Goal: Check status: Check status

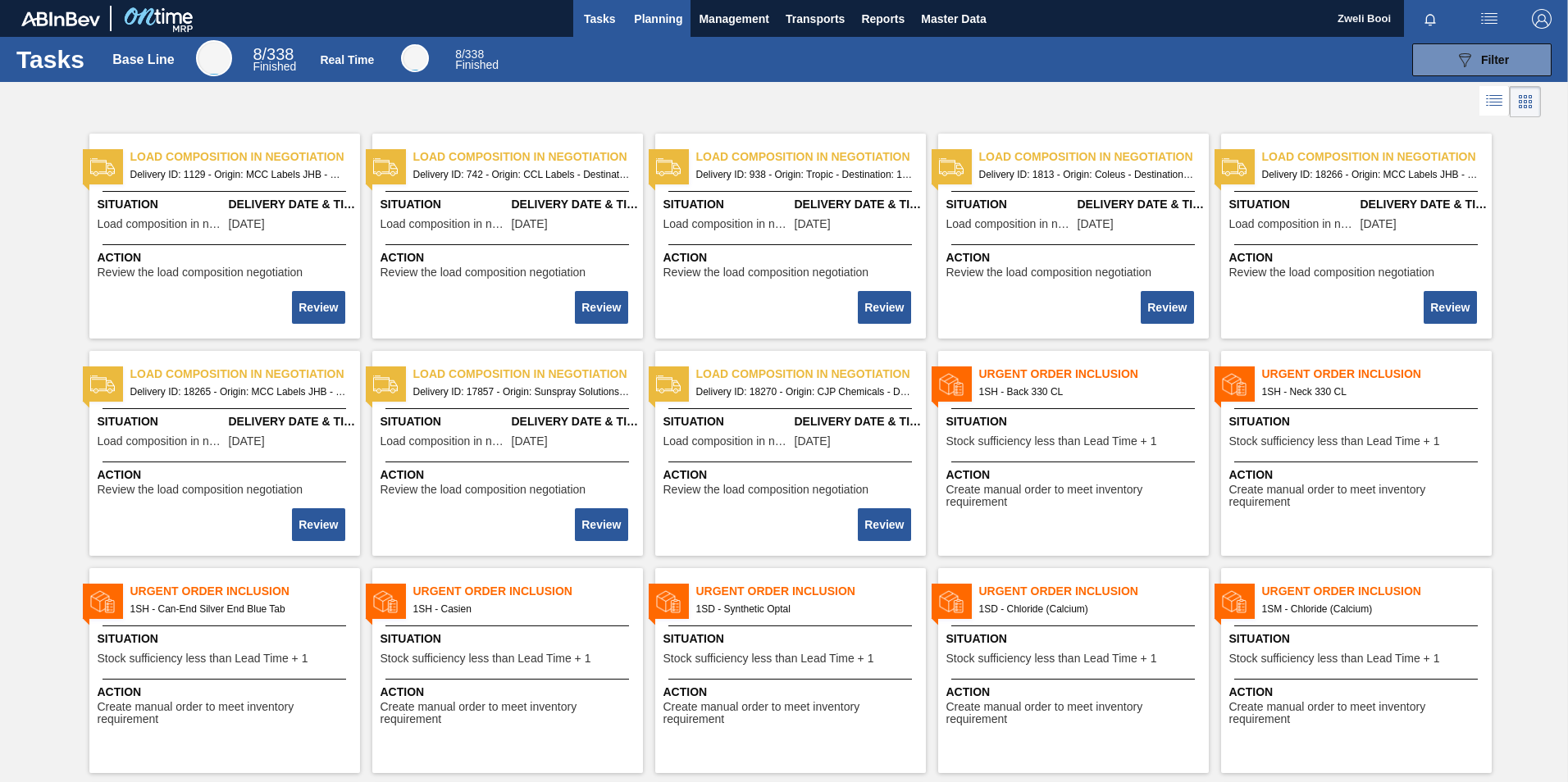
click at [659, 9] on span "Planning" at bounding box center [659, 18] width 49 height 19
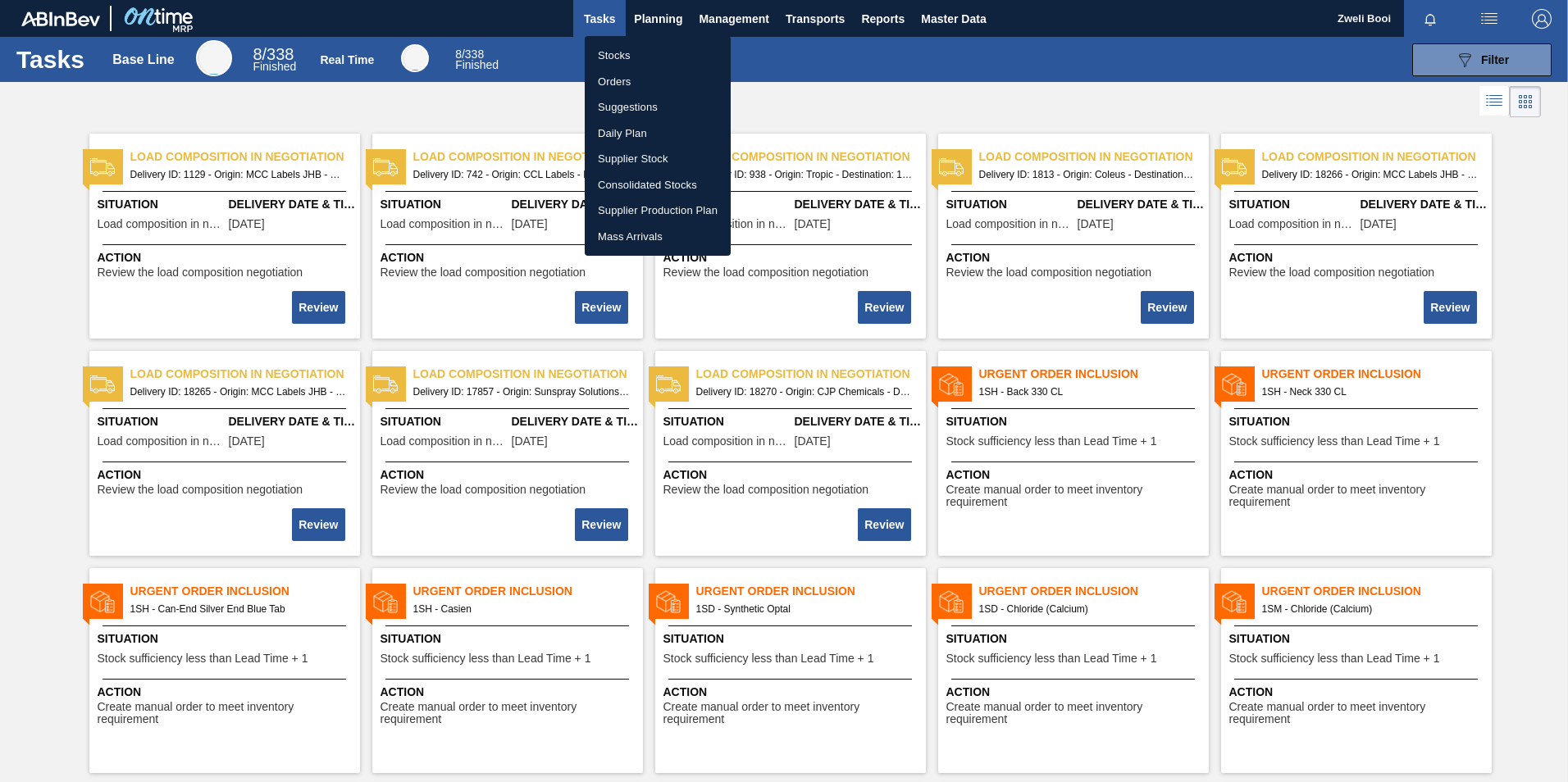
click at [619, 51] on li "Stocks" at bounding box center [658, 55] width 146 height 26
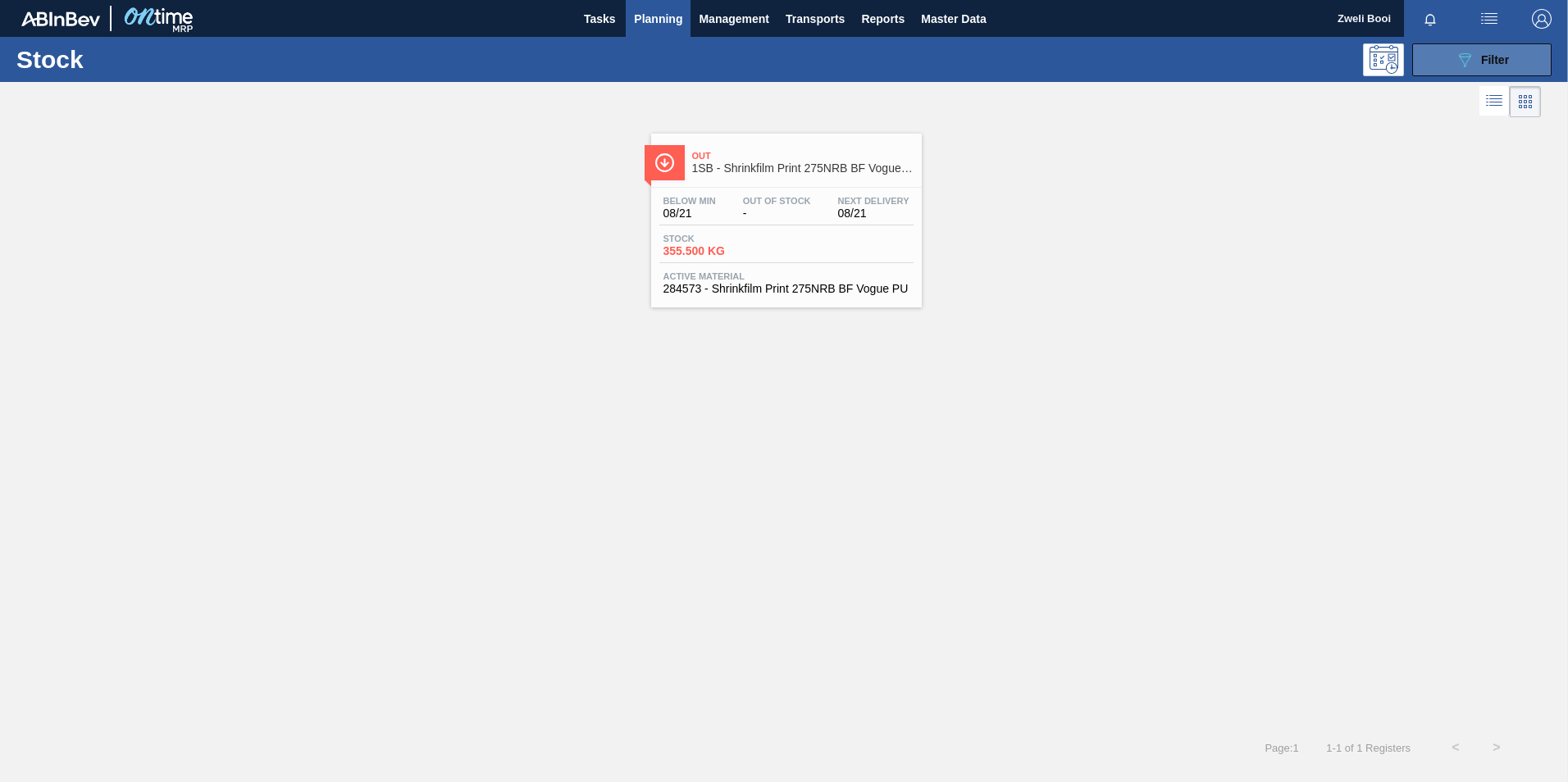
click at [1502, 70] on button "089F7B8B-B2A5-4AFE-B5C0-19BA573D28AC Filter" at bounding box center [1481, 60] width 139 height 33
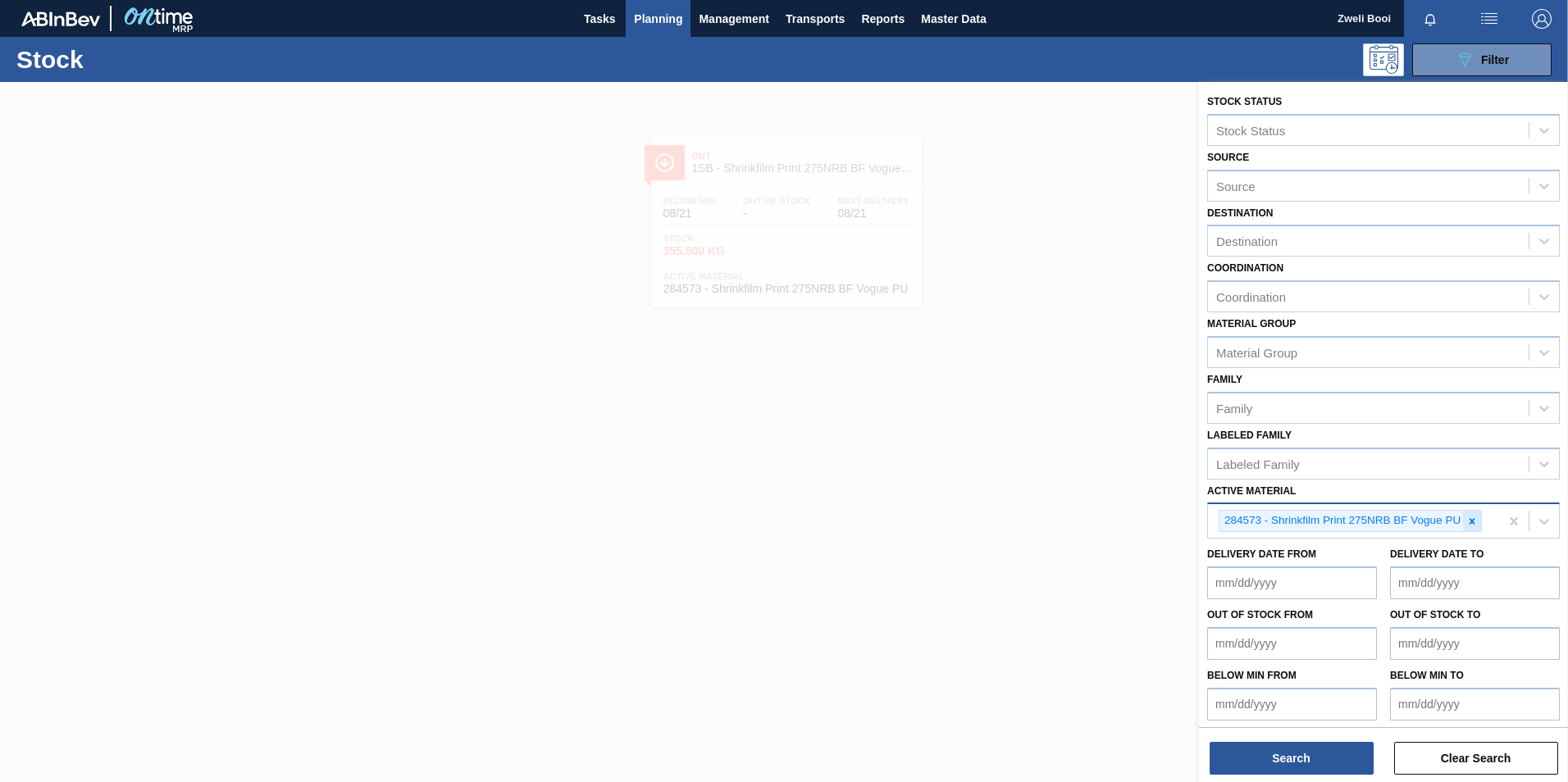
click at [1467, 525] on icon at bounding box center [1472, 521] width 12 height 12
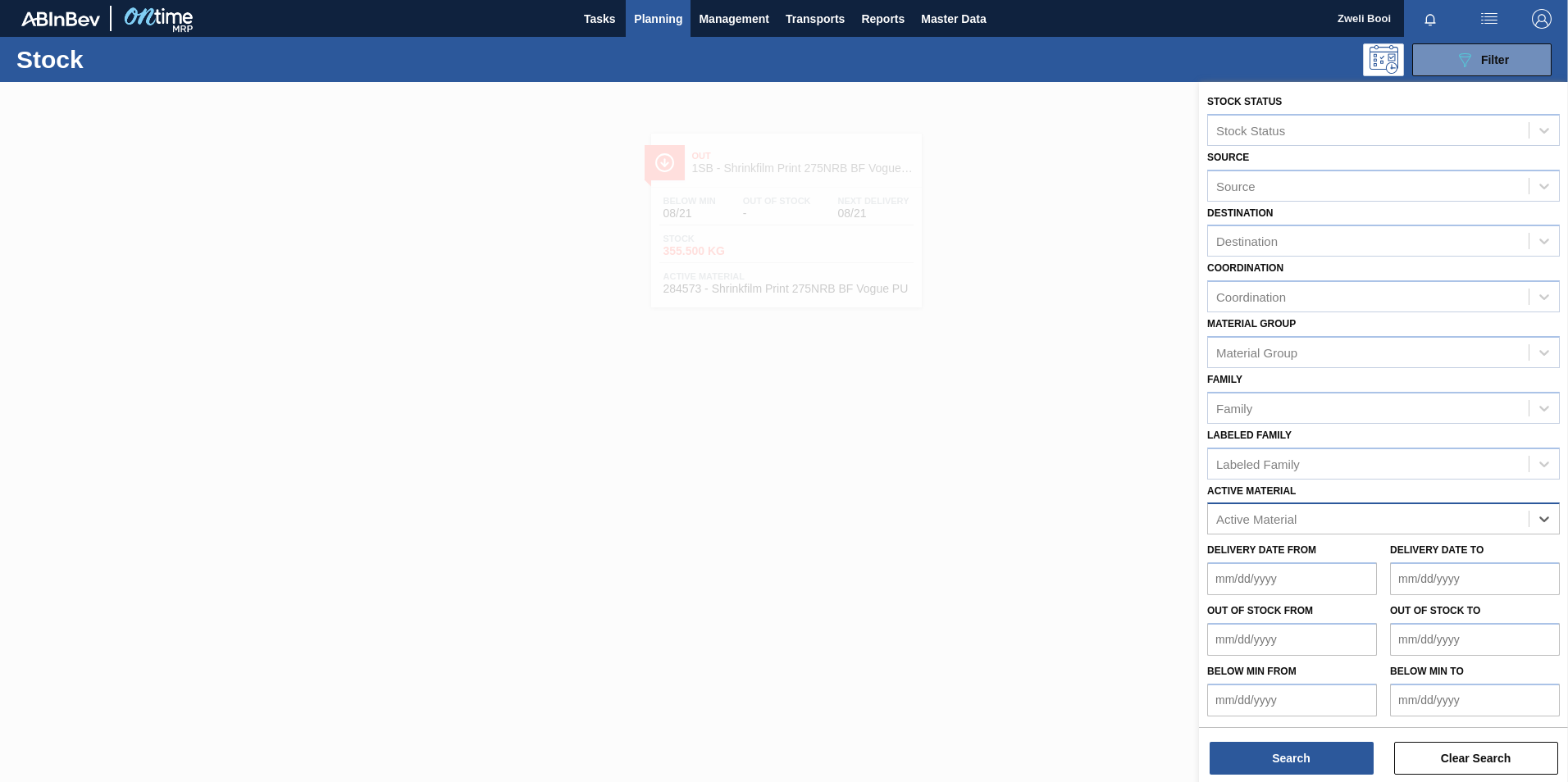
paste Material "279793"
type Material "279793"
click at [1434, 570] on div "279793 - Outer Carton 620NRB BF Ruby Apple 1x12" at bounding box center [1383, 559] width 352 height 30
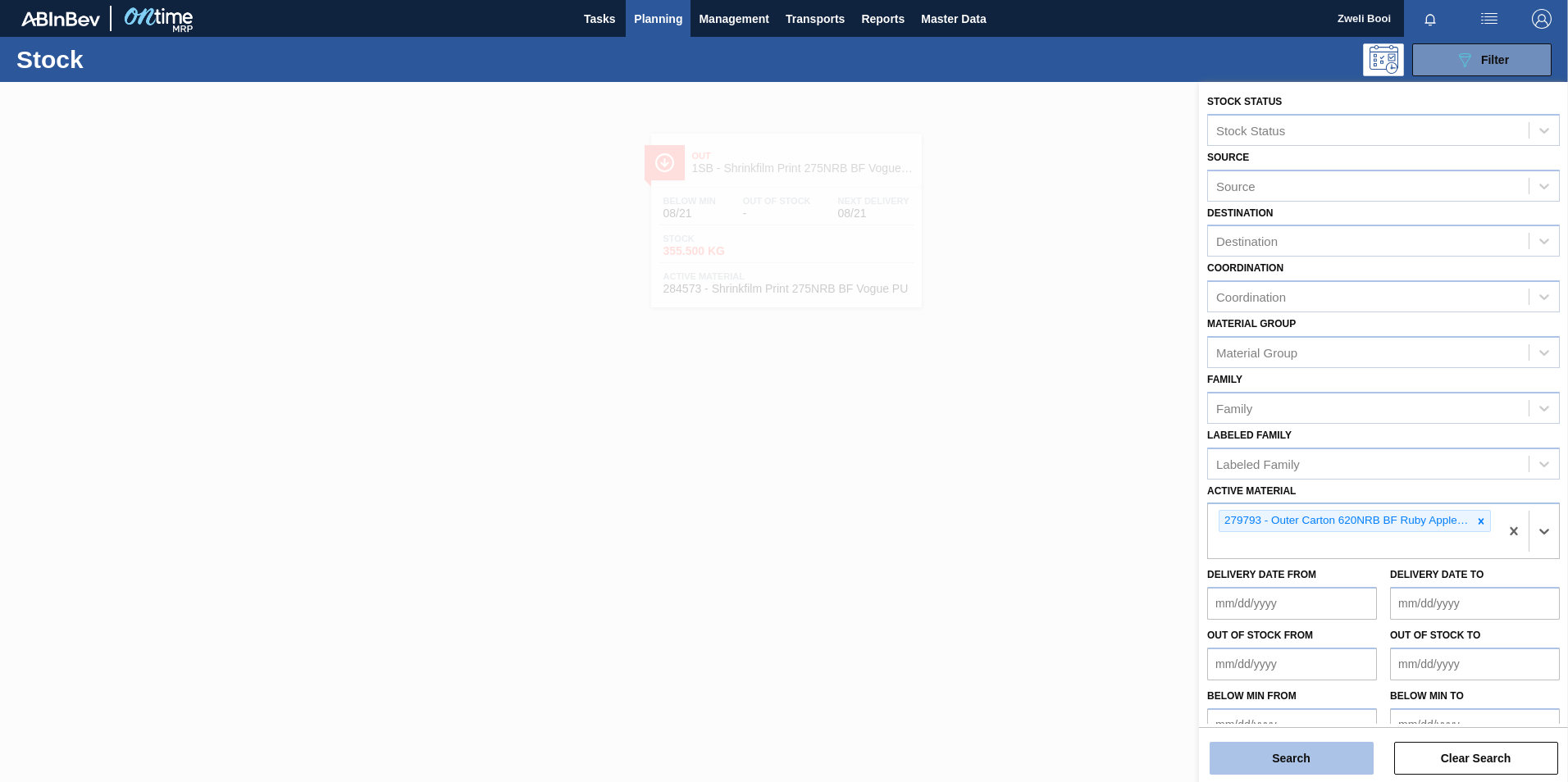
click at [1280, 765] on button "Search" at bounding box center [1291, 759] width 164 height 33
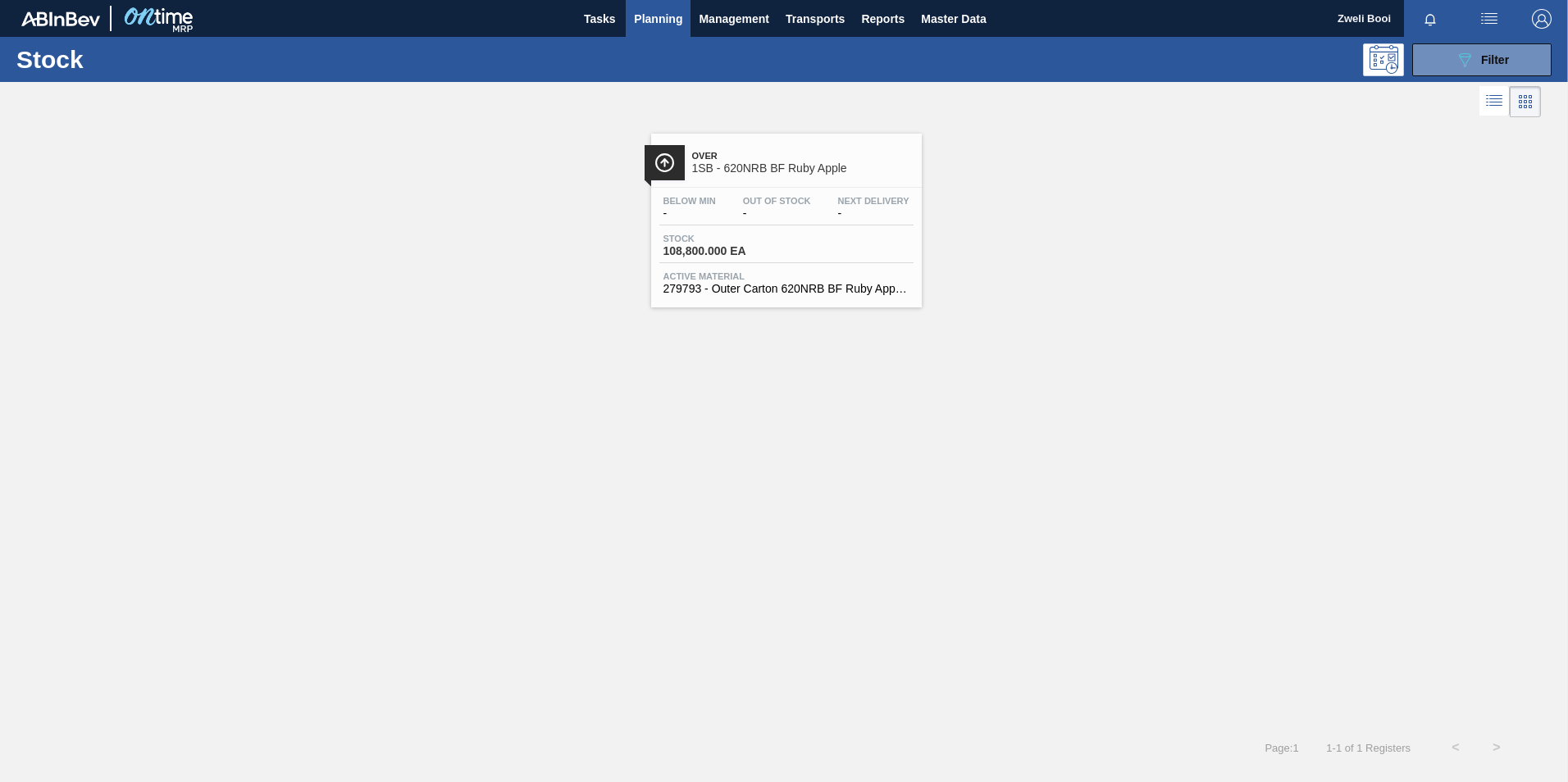
click at [713, 201] on span "Below Min" at bounding box center [690, 200] width 53 height 10
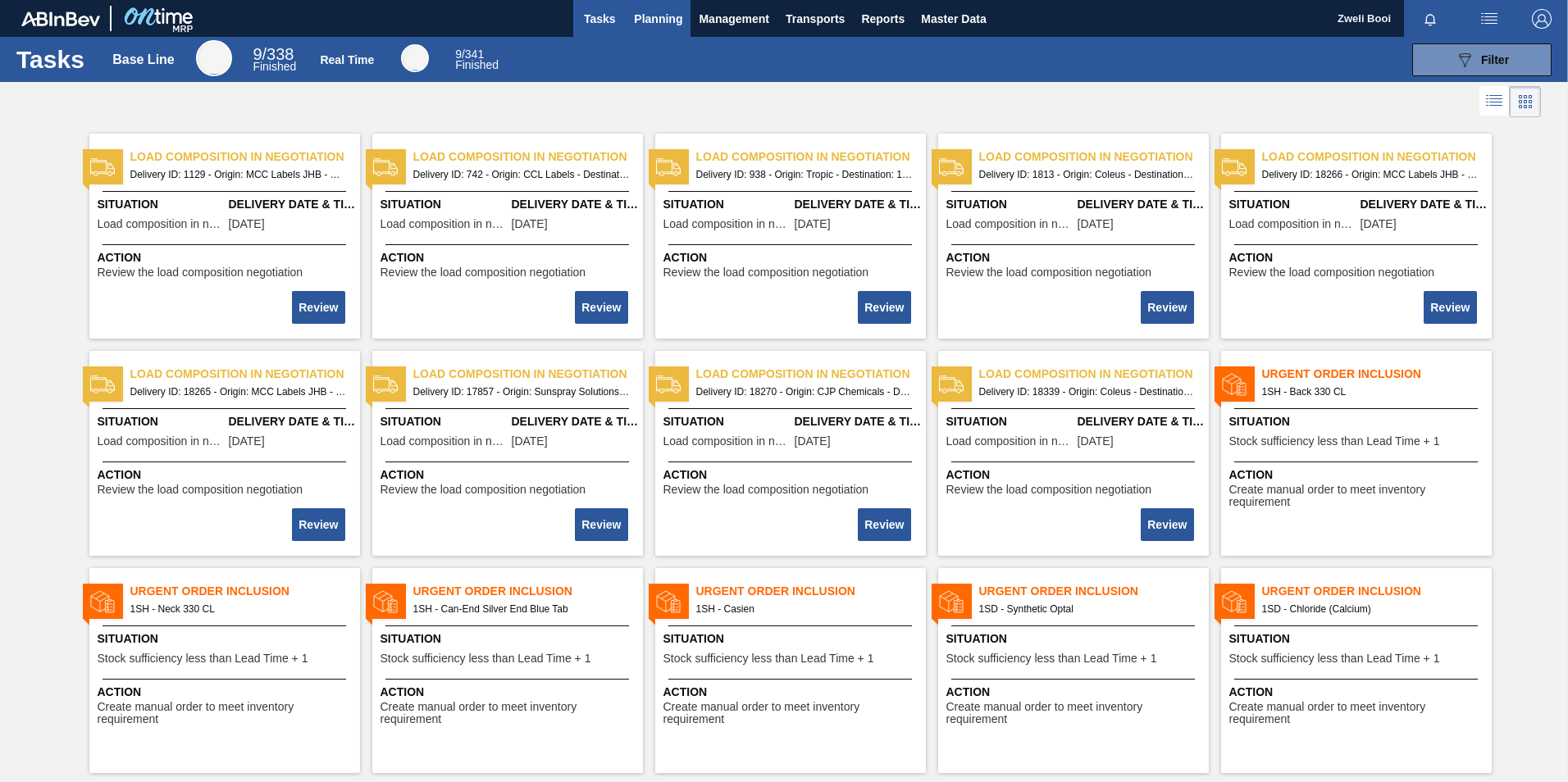
click at [649, 19] on span "Planning" at bounding box center [659, 18] width 49 height 19
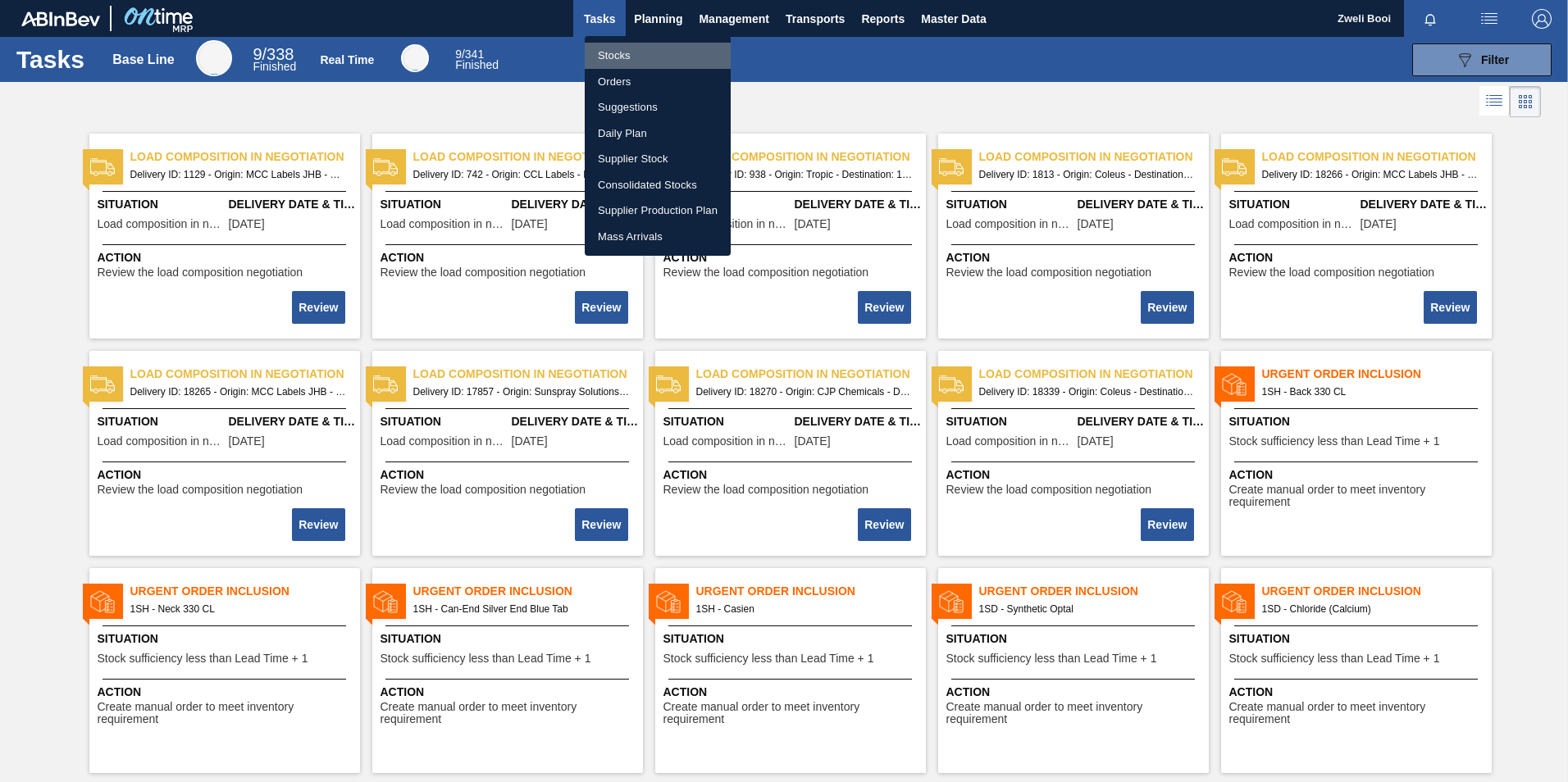
click at [614, 58] on li "Stocks" at bounding box center [658, 55] width 146 height 26
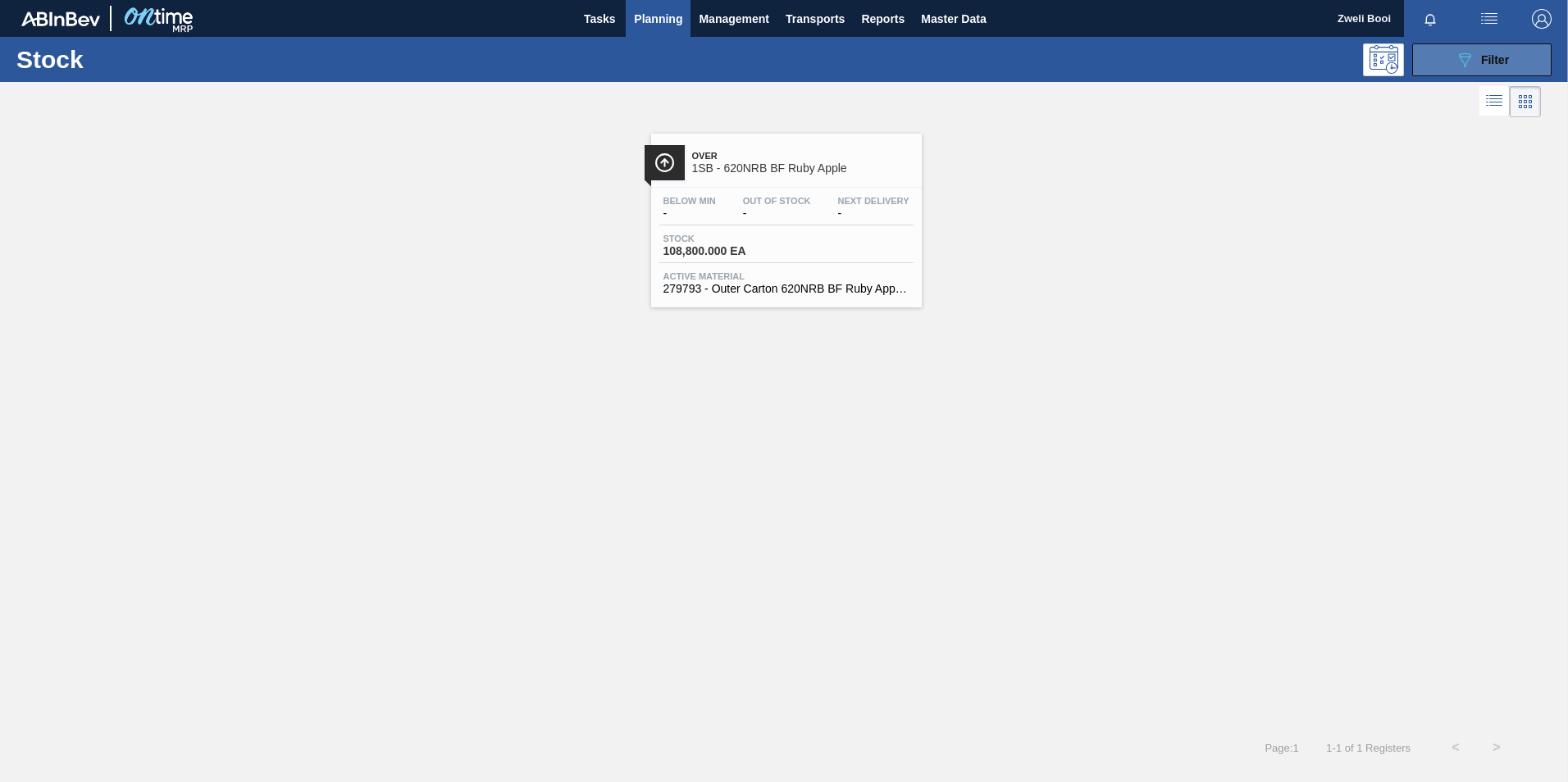
click at [1515, 65] on button "089F7B8B-B2A5-4AFE-B5C0-19BA573D28AC Filter" at bounding box center [1481, 60] width 139 height 33
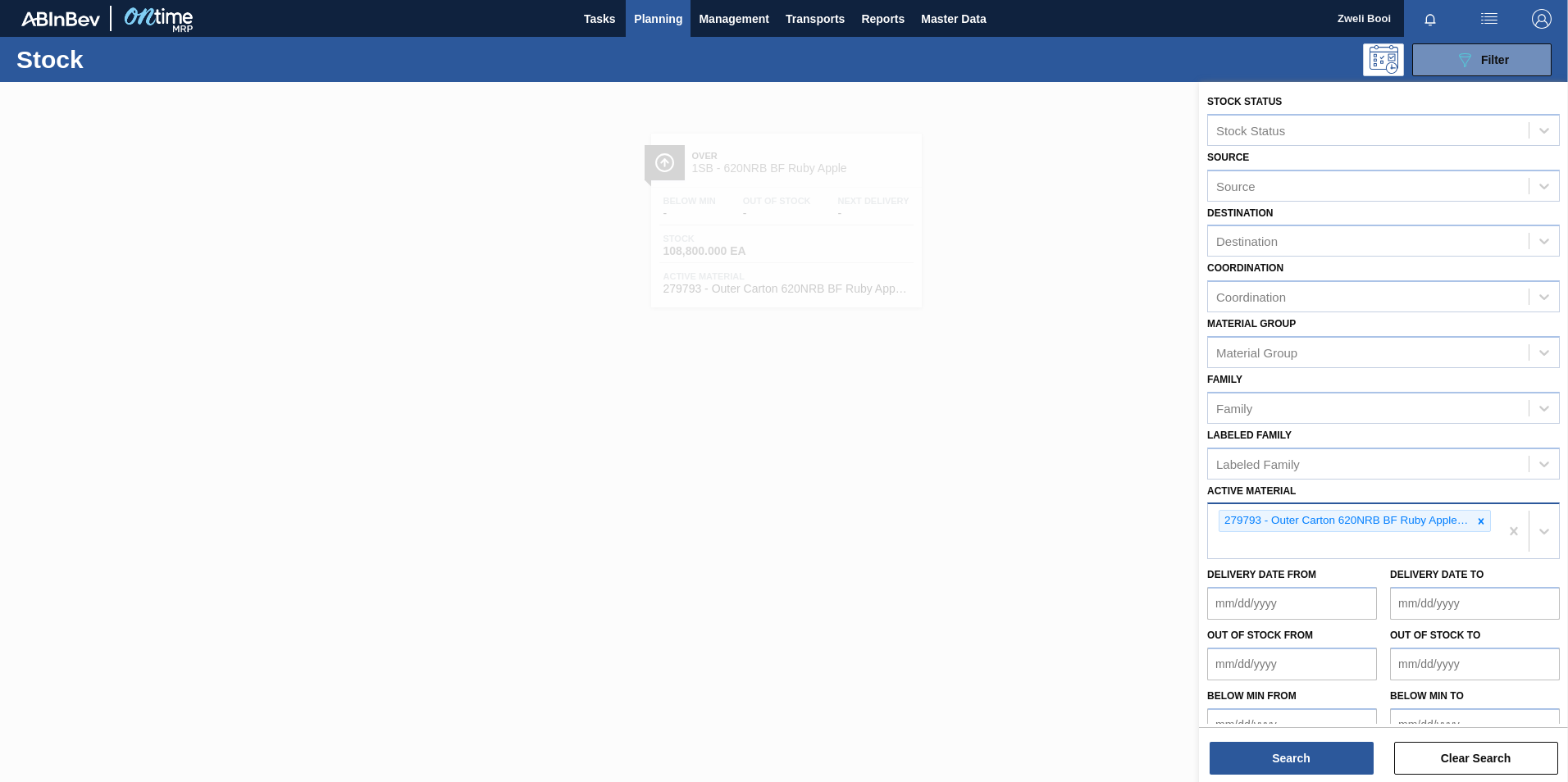
click at [1477, 525] on icon at bounding box center [1481, 521] width 12 height 12
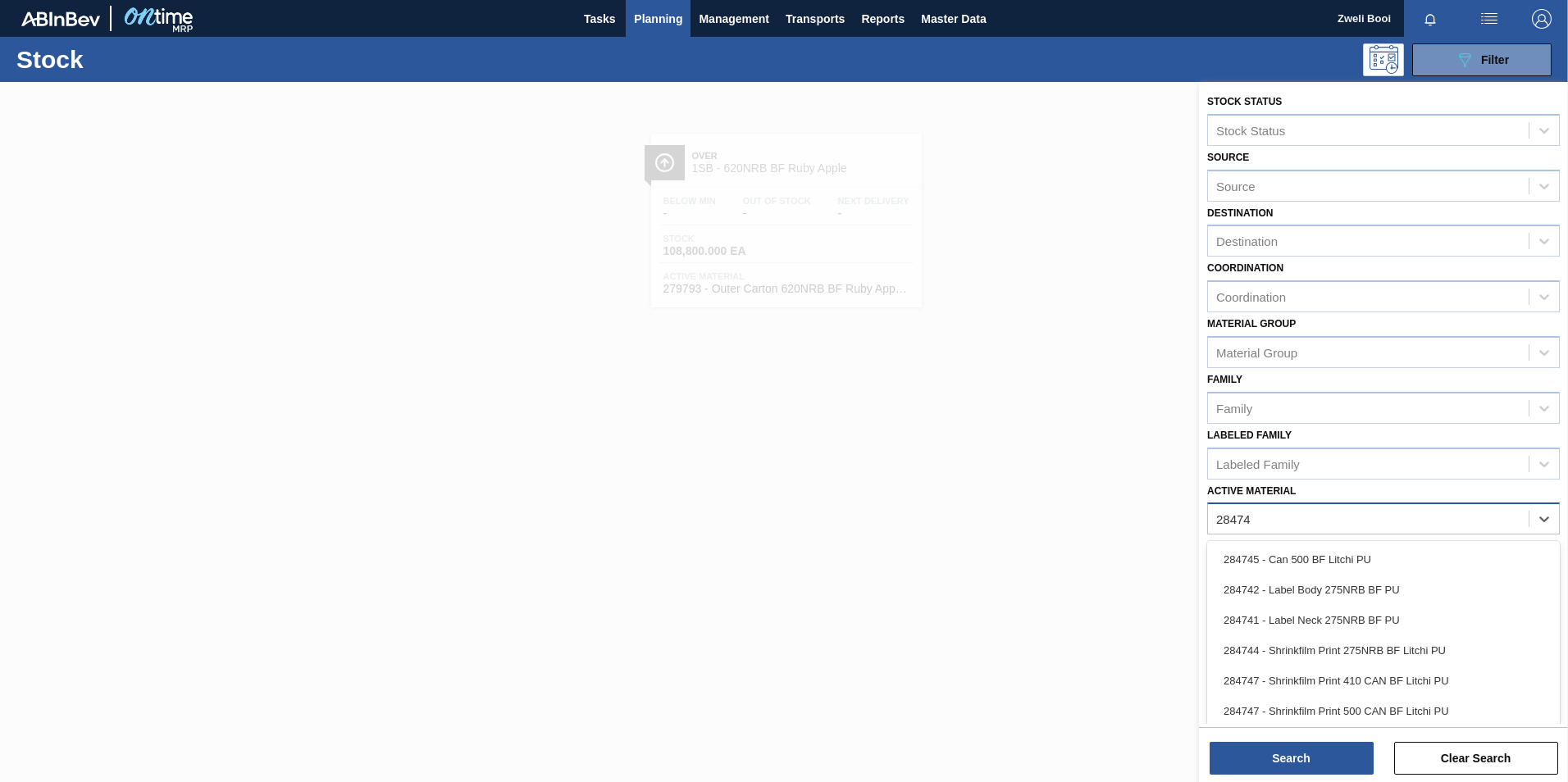
type Material "284744"
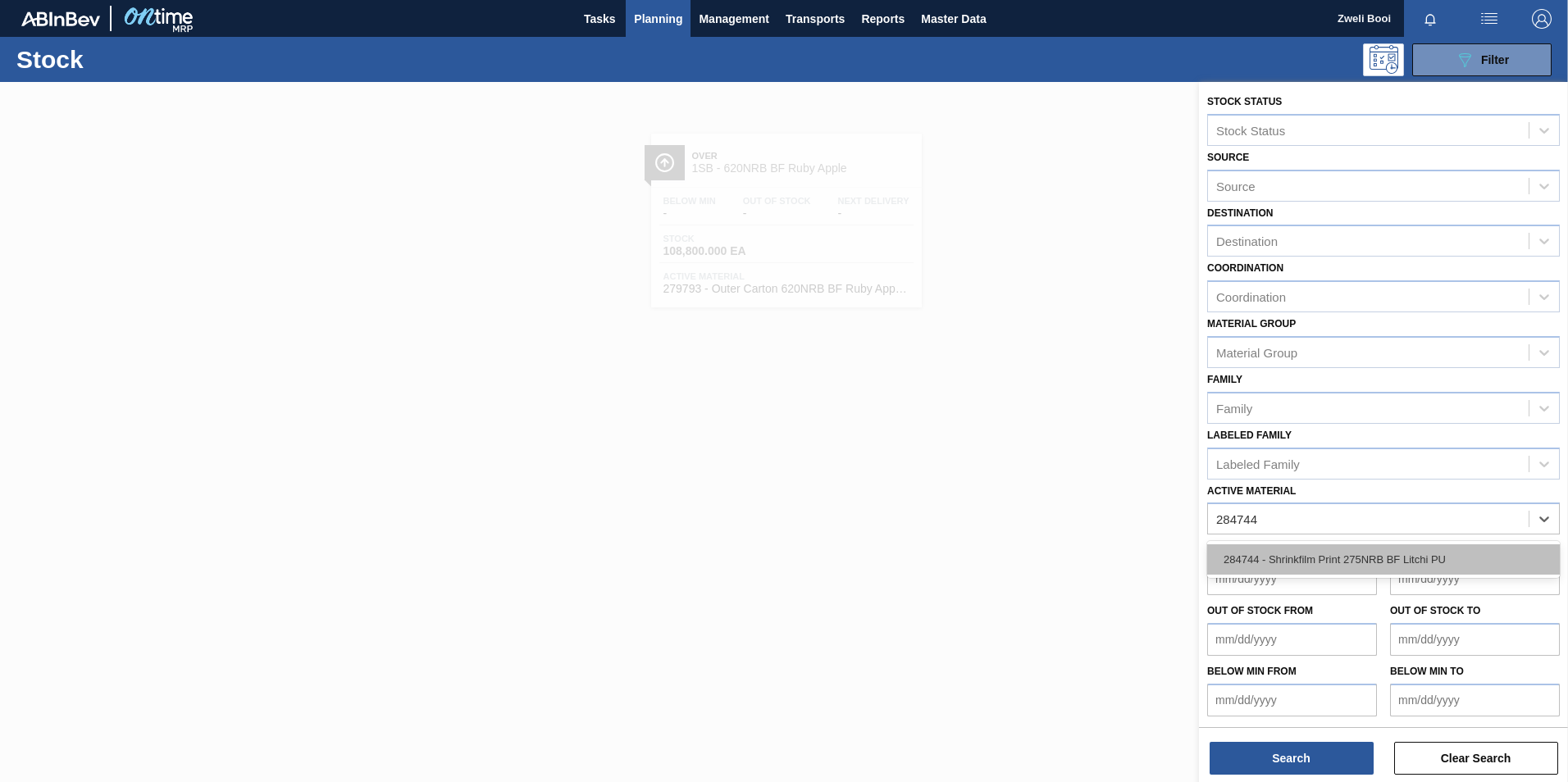
click at [1450, 567] on div "284744 - Shrinkfilm Print 275NRB BF Litchi PU" at bounding box center [1383, 559] width 352 height 30
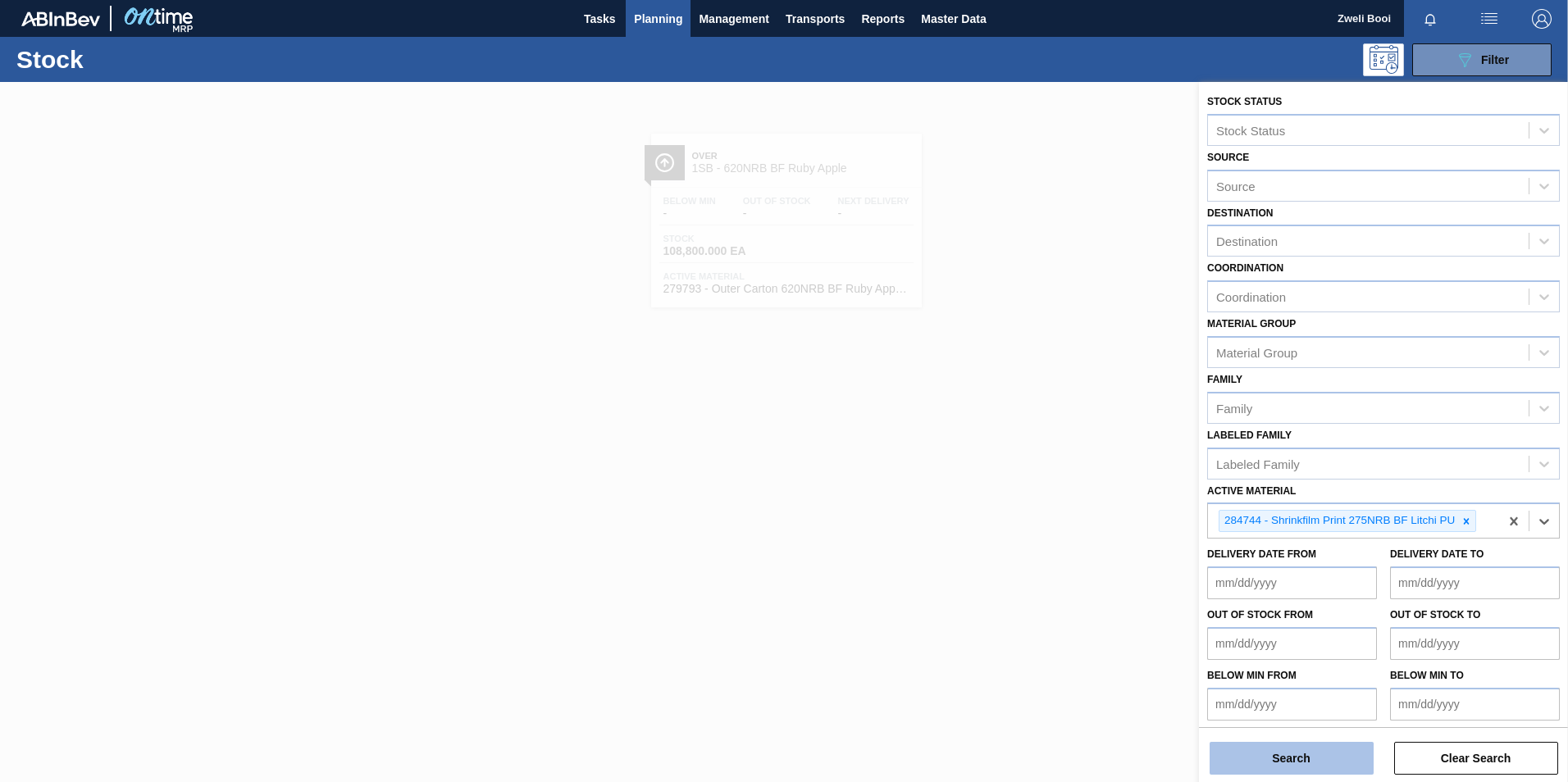
click at [1324, 764] on button "Search" at bounding box center [1291, 759] width 164 height 33
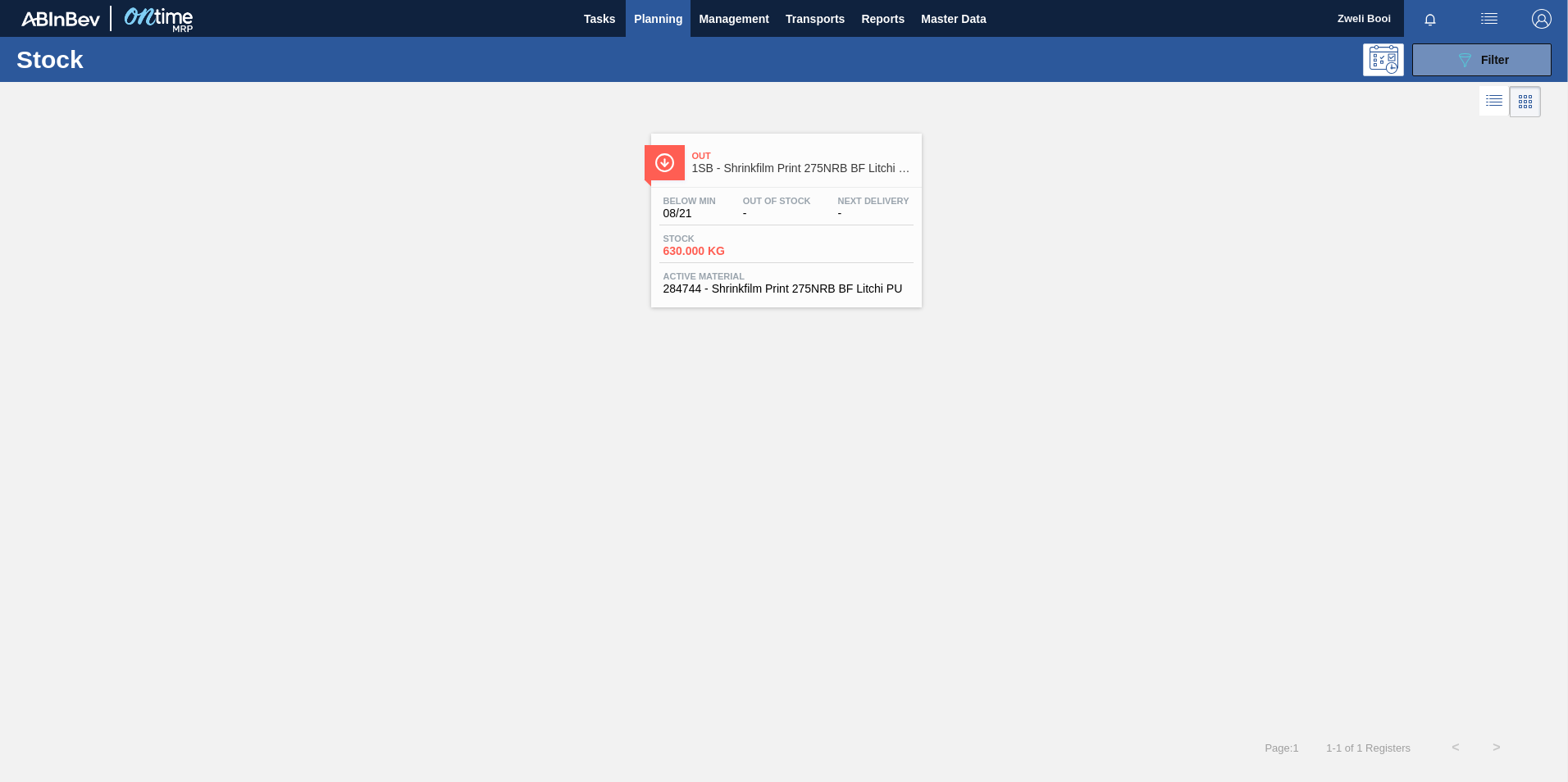
click at [804, 201] on span "Out Of Stock" at bounding box center [777, 200] width 68 height 10
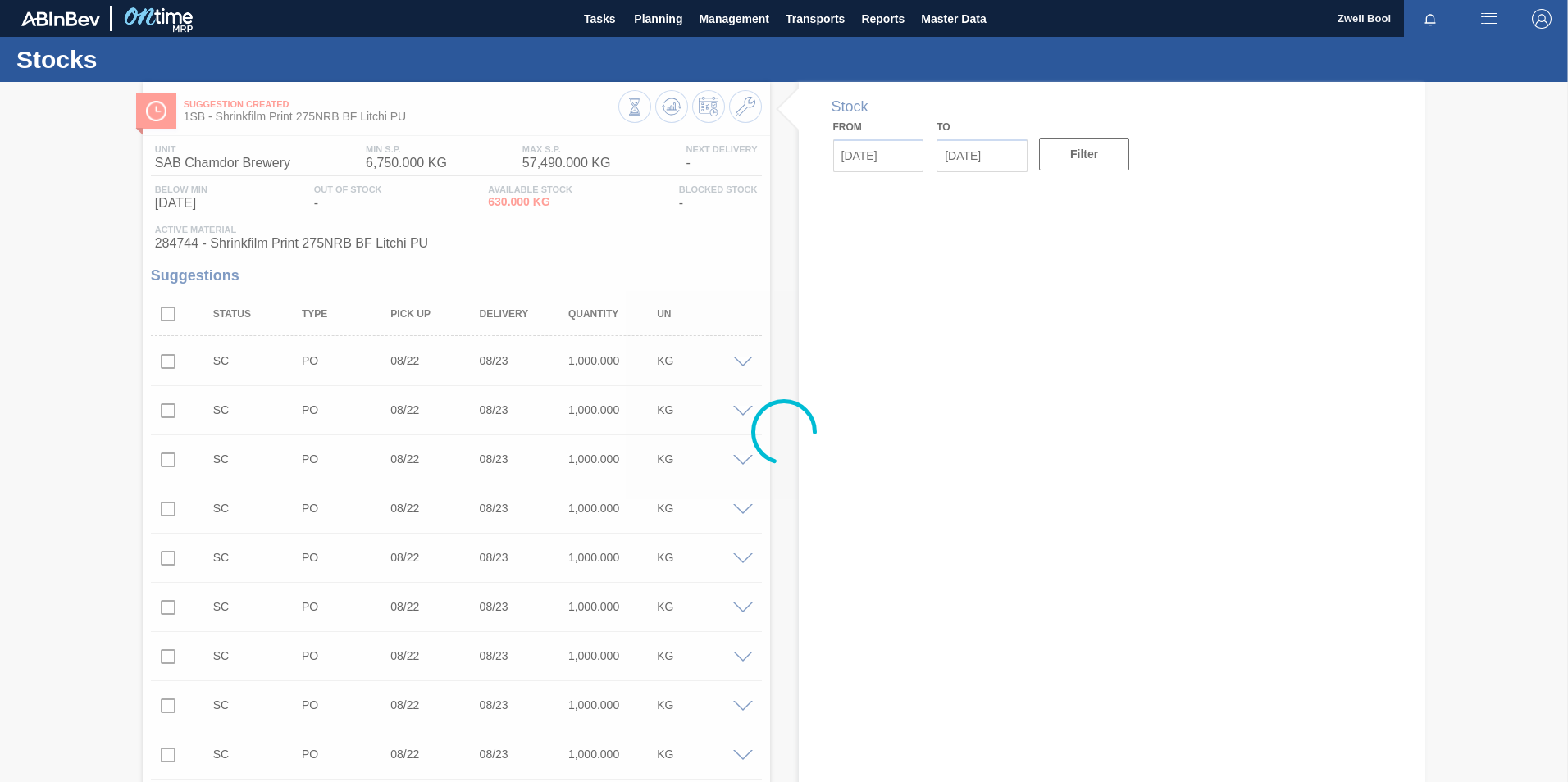
type input "[DATE]"
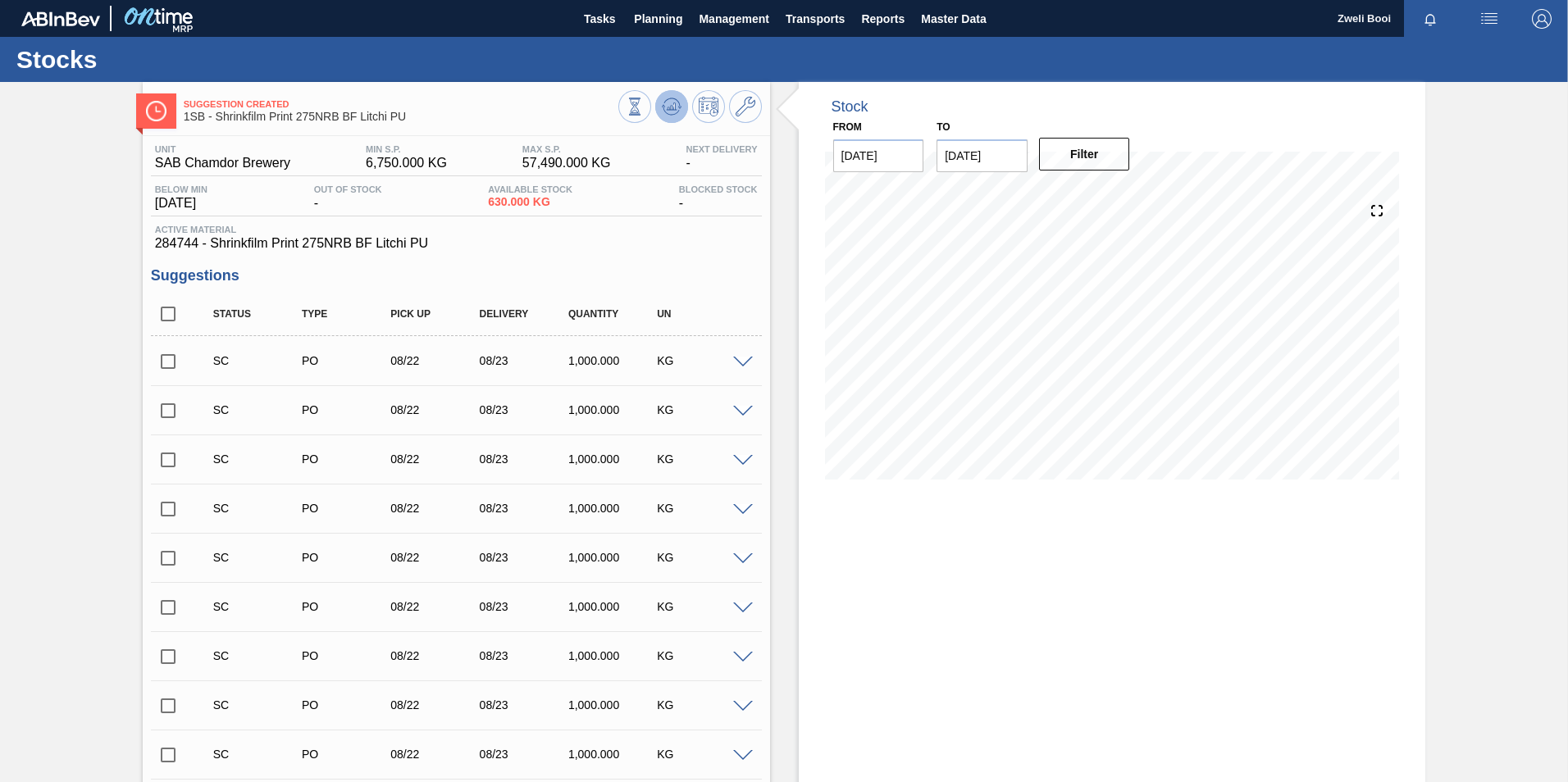
click at [644, 100] on icon at bounding box center [634, 106] width 18 height 18
click at [169, 363] on input "checkbox" at bounding box center [167, 361] width 34 height 34
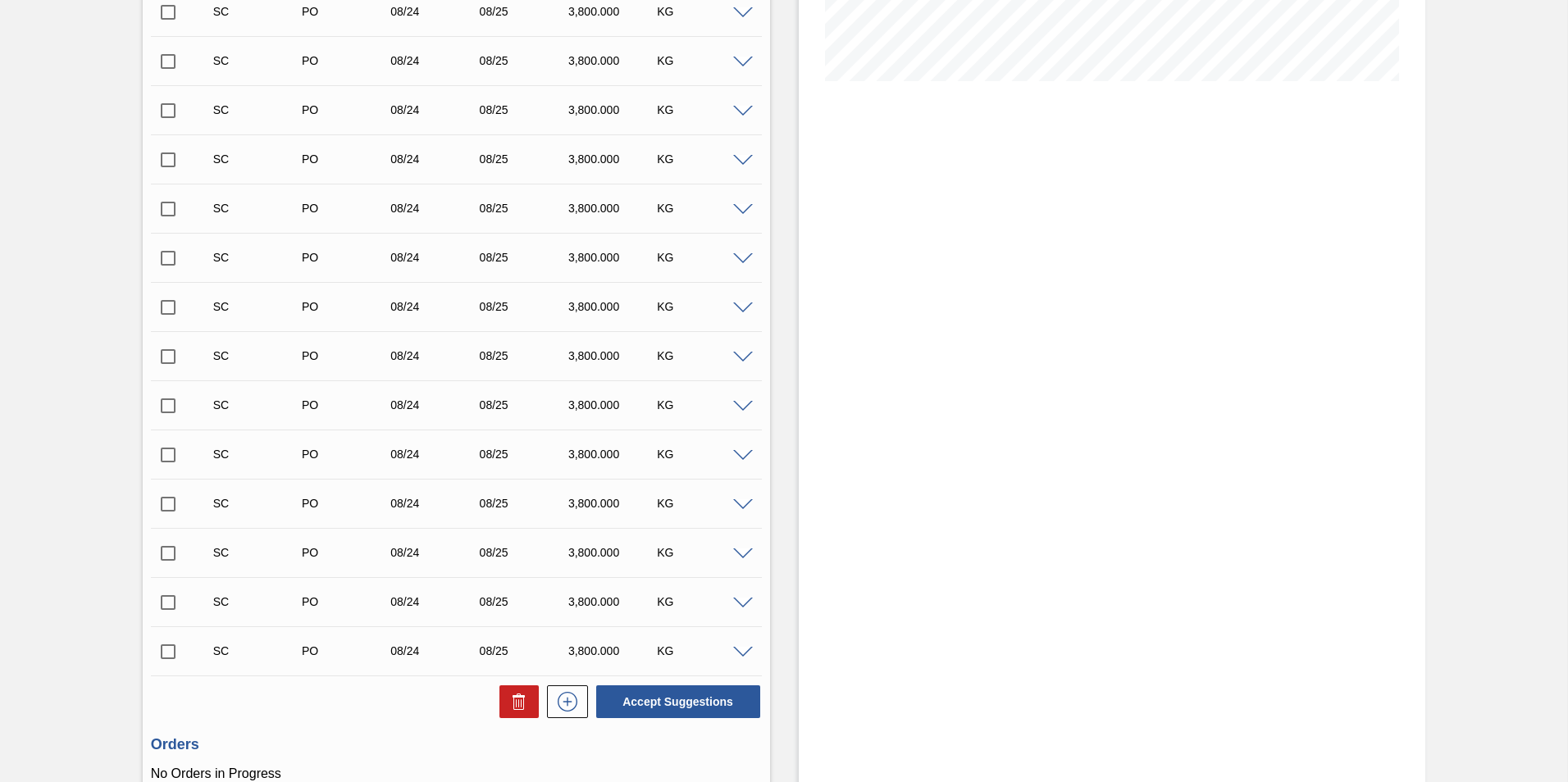
scroll to position [463, 0]
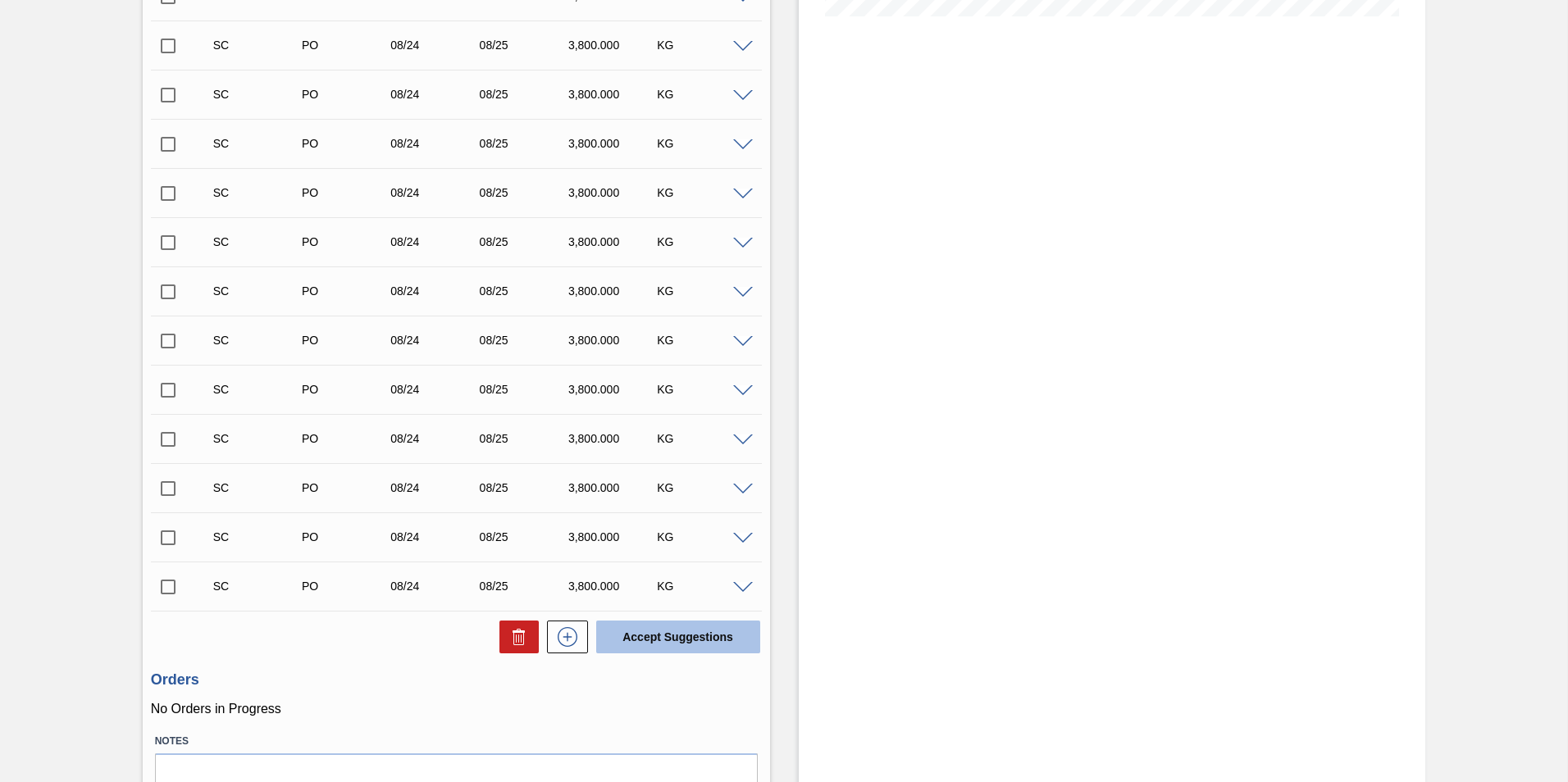
click at [675, 637] on button "Accept Suggestions" at bounding box center [678, 637] width 164 height 33
checkbox input "false"
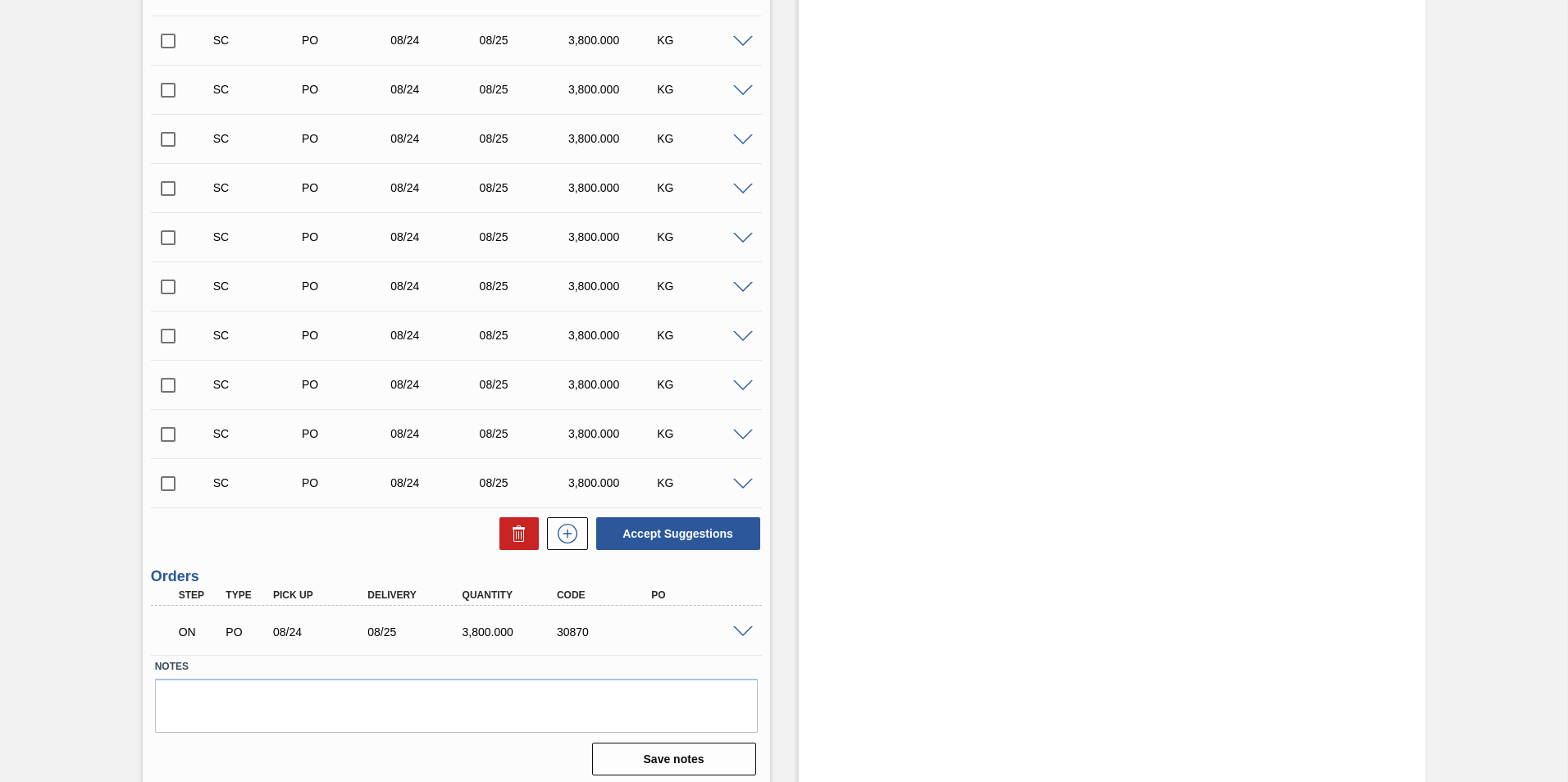
scroll to position [525, 0]
